Goal: Transaction & Acquisition: Purchase product/service

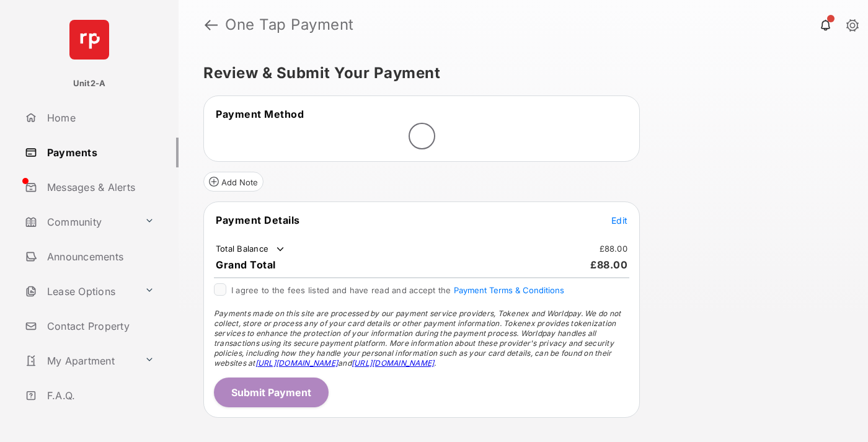
click at [620, 220] on span "Edit" at bounding box center [620, 220] width 16 height 11
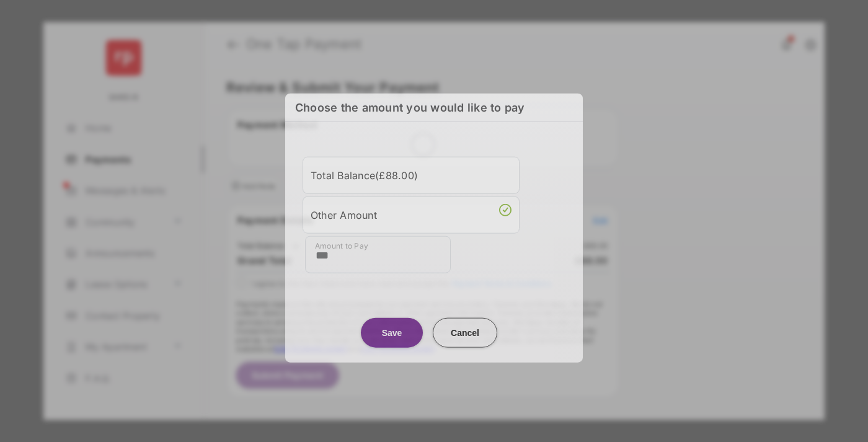
type input "***"
click at [392, 330] on button "Save" at bounding box center [392, 333] width 62 height 30
